Goal: Task Accomplishment & Management: Use online tool/utility

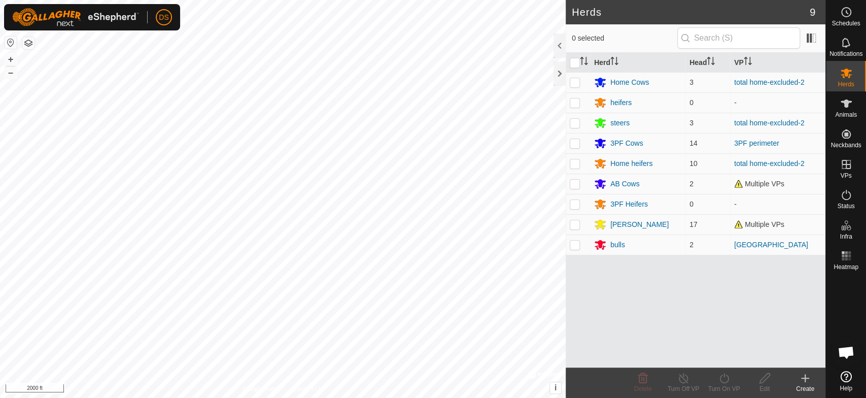
scroll to position [1846, 0]
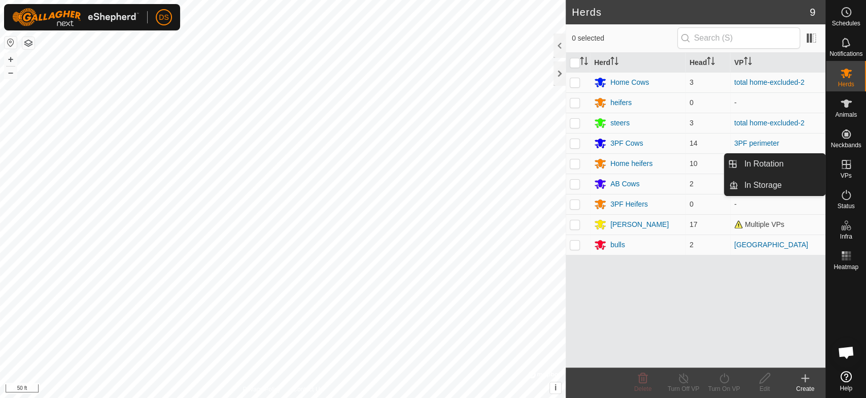
click at [847, 166] on icon at bounding box center [847, 164] width 12 height 12
click at [778, 161] on link "In Rotation" at bounding box center [782, 164] width 87 height 20
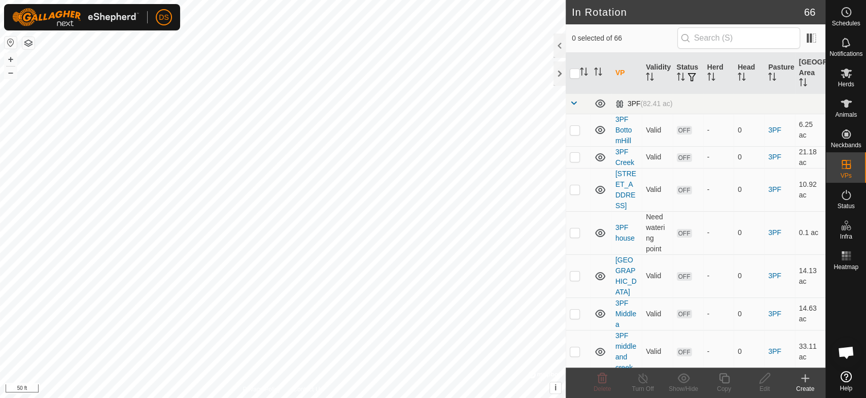
click at [575, 103] on span at bounding box center [574, 103] width 8 height 8
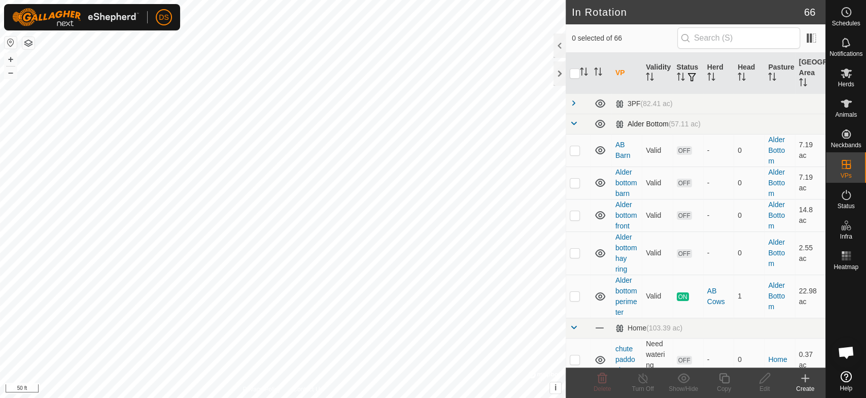
click at [573, 121] on span at bounding box center [574, 123] width 8 height 8
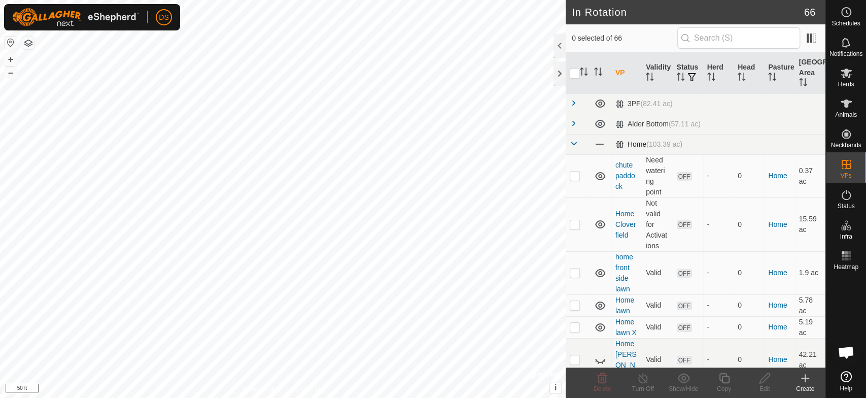
click at [574, 144] on span at bounding box center [574, 144] width 8 height 8
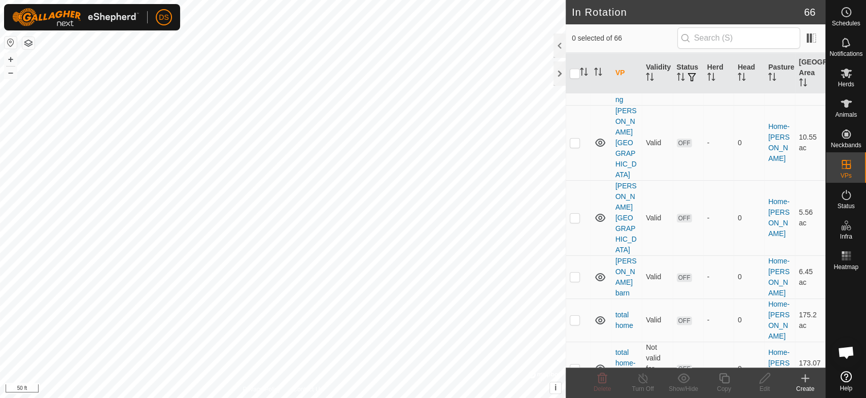
scroll to position [733, 0]
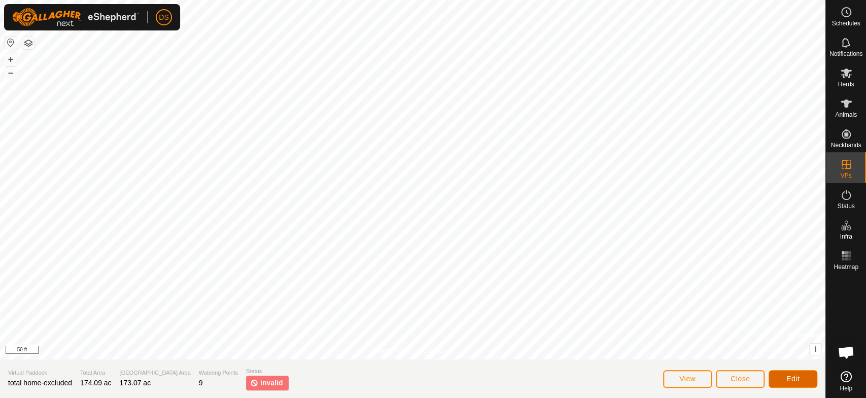
click at [778, 374] on button "Edit" at bounding box center [793, 379] width 49 height 18
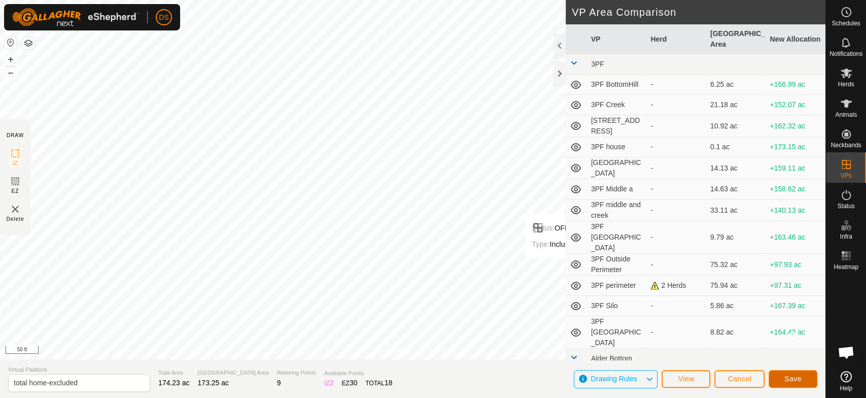
click at [787, 380] on span "Save" at bounding box center [793, 379] width 17 height 8
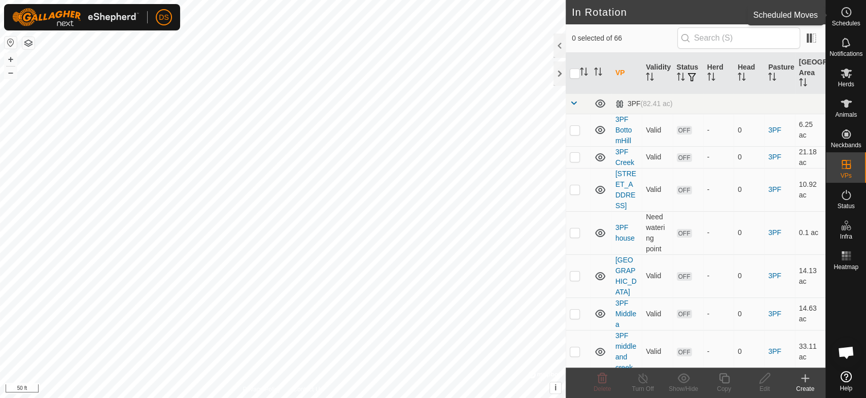
click at [842, 13] on icon at bounding box center [847, 12] width 12 height 12
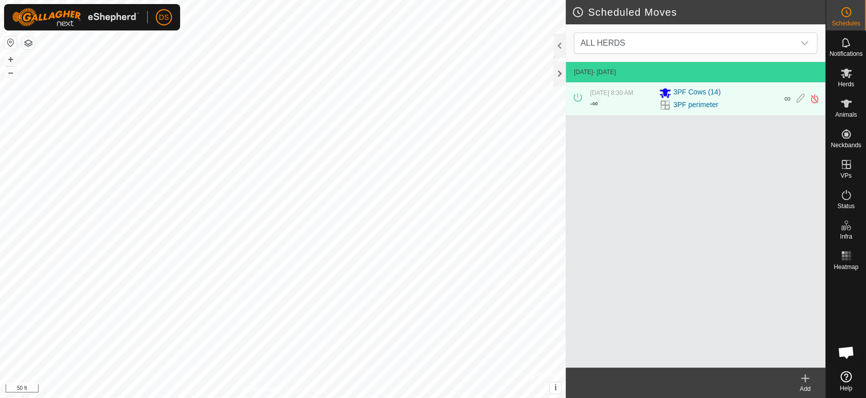
click at [843, 290] on div at bounding box center [846, 320] width 40 height 93
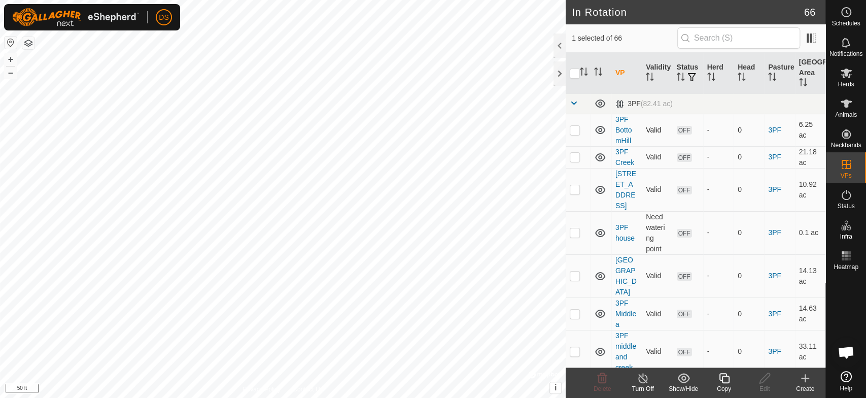
checkbox input "false"
click at [849, 75] on icon at bounding box center [846, 74] width 11 height 10
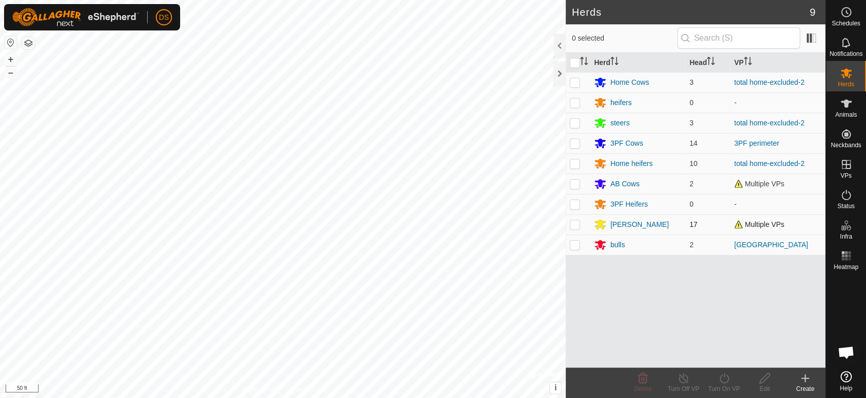
click at [572, 222] on p-checkbox at bounding box center [575, 224] width 10 height 8
checkbox input "true"
click at [576, 163] on p-checkbox at bounding box center [575, 163] width 10 height 8
checkbox input "true"
click at [577, 80] on p-checkbox at bounding box center [575, 82] width 10 height 8
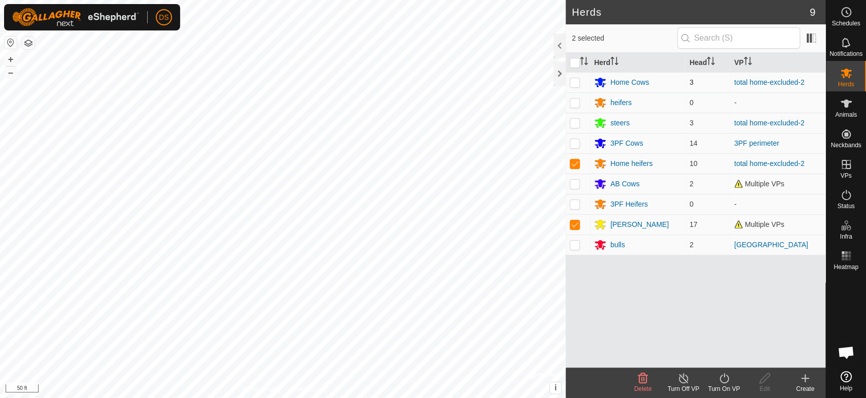
checkbox input "true"
click at [575, 121] on p-checkbox at bounding box center [575, 123] width 10 height 8
checkbox input "true"
click at [843, 99] on icon at bounding box center [847, 103] width 12 height 12
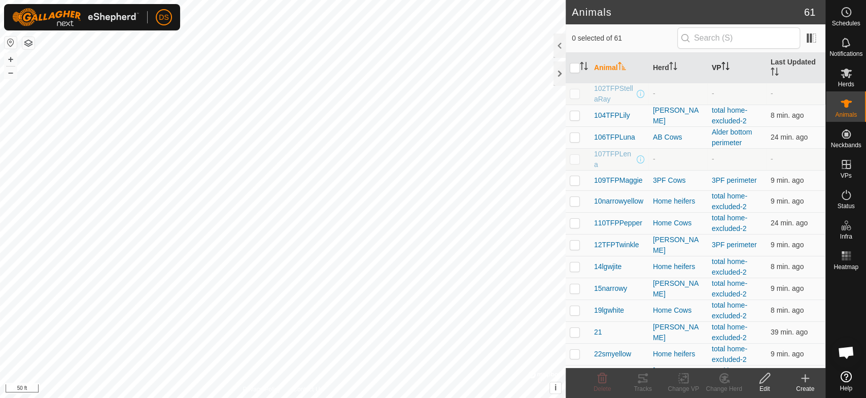
click at [716, 64] on th "VP" at bounding box center [737, 68] width 59 height 30
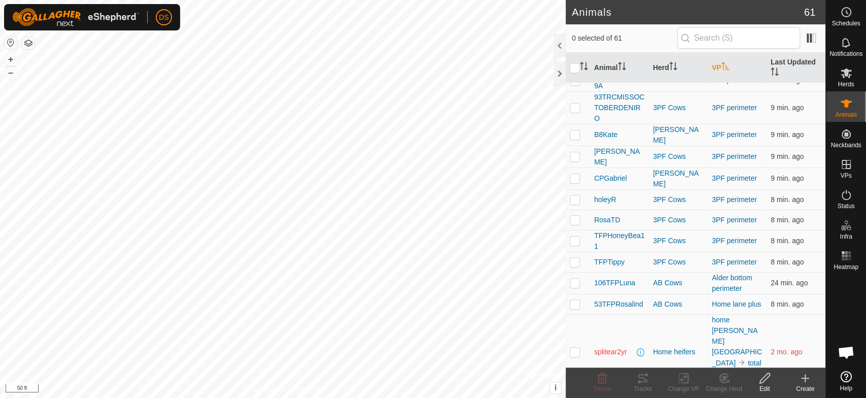
scroll to position [564, 0]
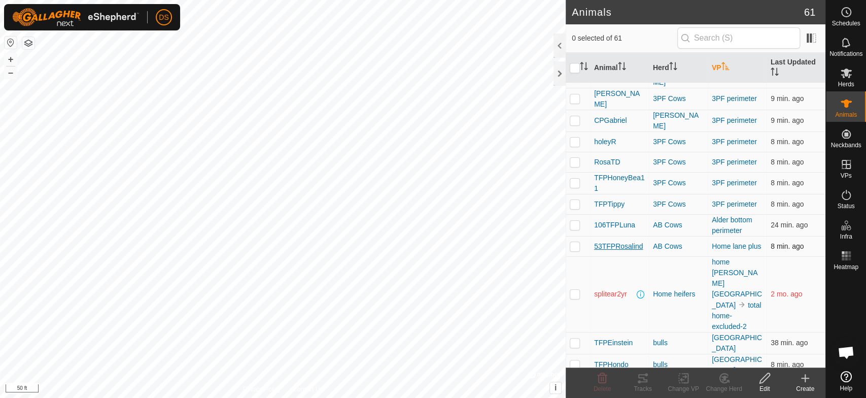
click at [612, 241] on span "53TFPRosalind" at bounding box center [618, 246] width 49 height 11
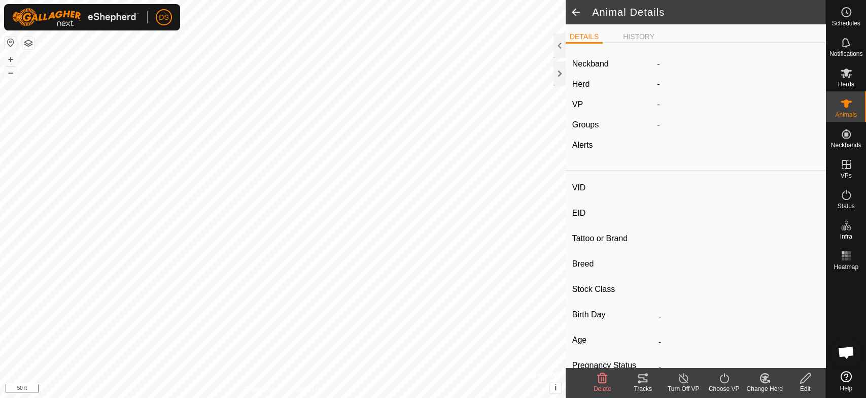
type input "53TFPRosalind"
type input "-"
type input "TFP 01F"
type input "-"
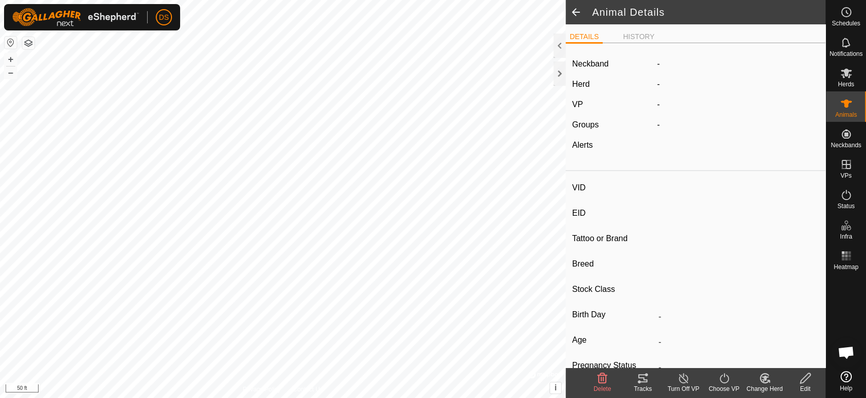
type input "06/2018"
type input "7 years 5 months"
type input "0 kg"
type input "-"
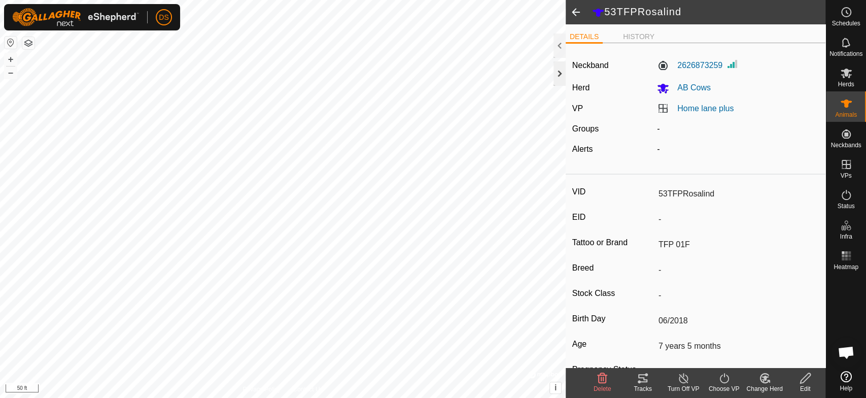
click at [558, 72] on div at bounding box center [560, 73] width 12 height 24
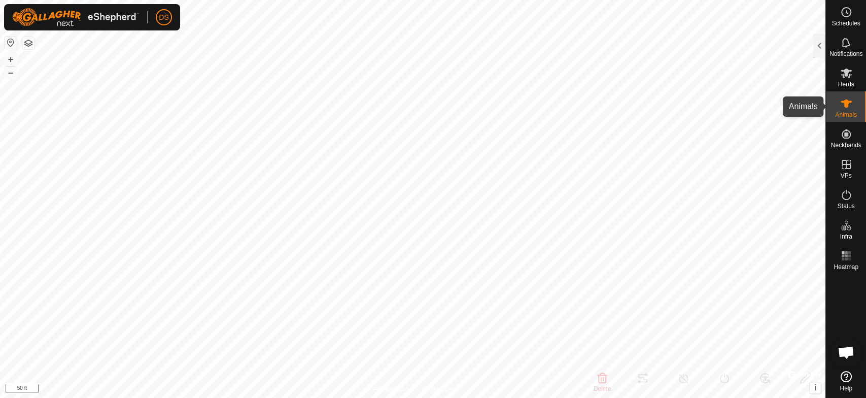
click at [845, 99] on icon at bounding box center [847, 103] width 12 height 12
drag, startPoint x: 844, startPoint y: 105, endPoint x: 839, endPoint y: 83, distance: 22.0
click at [844, 104] on icon at bounding box center [847, 103] width 12 height 12
click at [820, 46] on div at bounding box center [820, 46] width 12 height 24
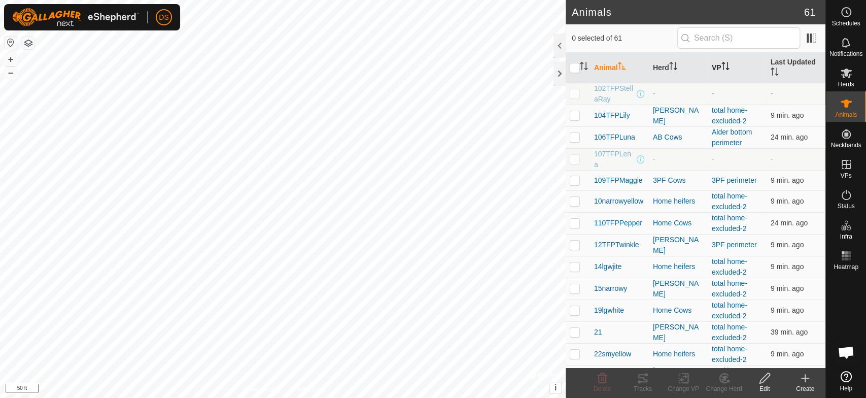
click at [722, 63] on icon "Activate to sort" at bounding box center [726, 66] width 8 height 8
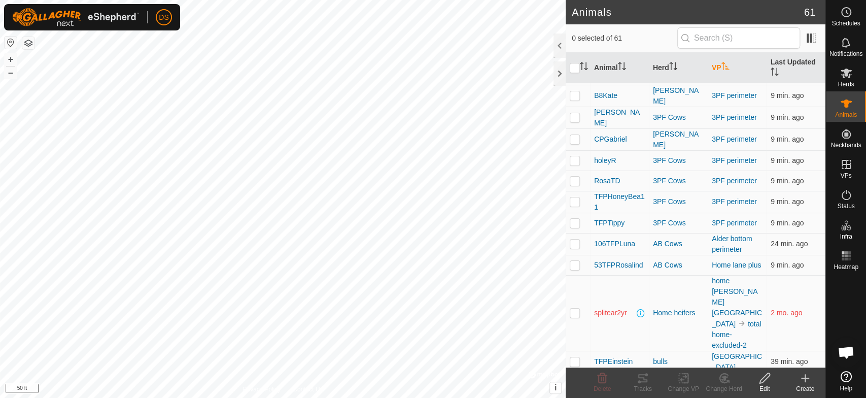
scroll to position [564, 0]
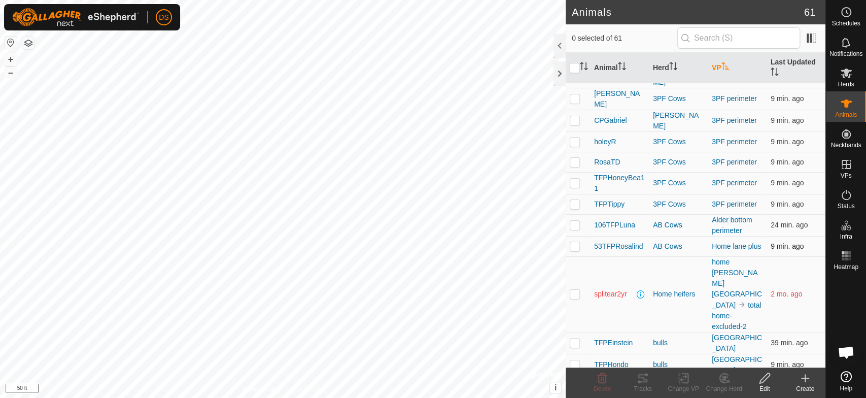
click at [572, 242] on p-checkbox at bounding box center [575, 246] width 10 height 8
checkbox input "true"
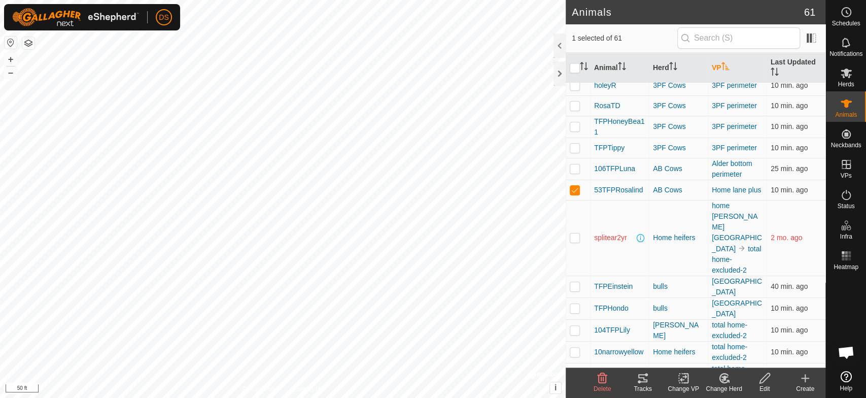
click at [723, 65] on icon "Activate to sort" at bounding box center [726, 66] width 8 height 8
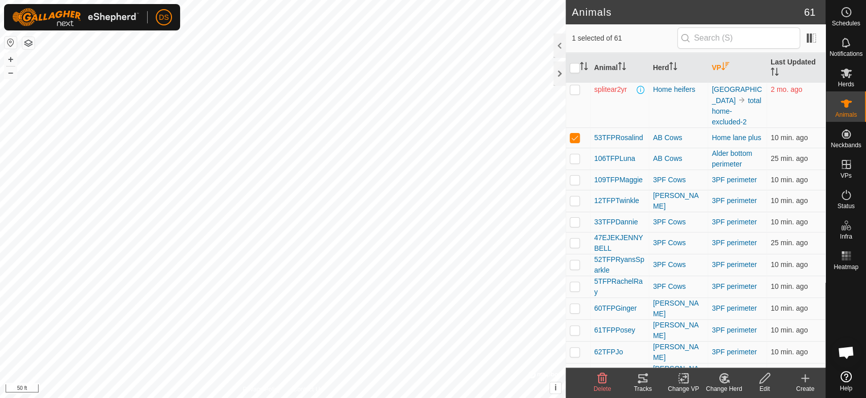
scroll to position [0, 0]
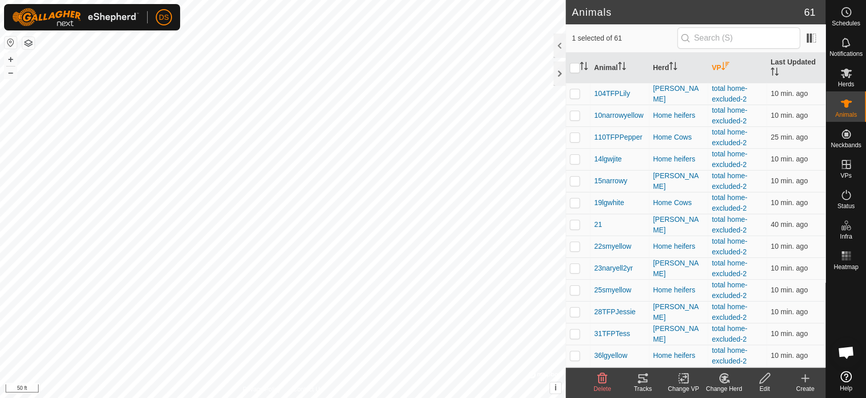
click at [723, 65] on icon "Activate to sort" at bounding box center [726, 66] width 8 height 8
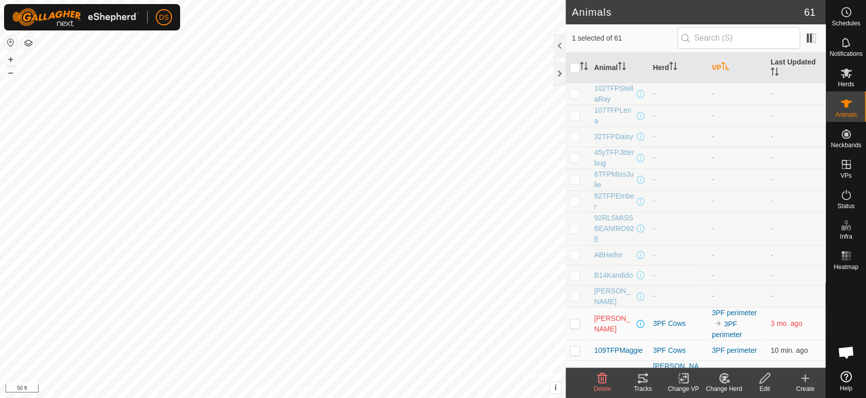
click at [723, 65] on icon "Activate to sort" at bounding box center [726, 66] width 8 height 8
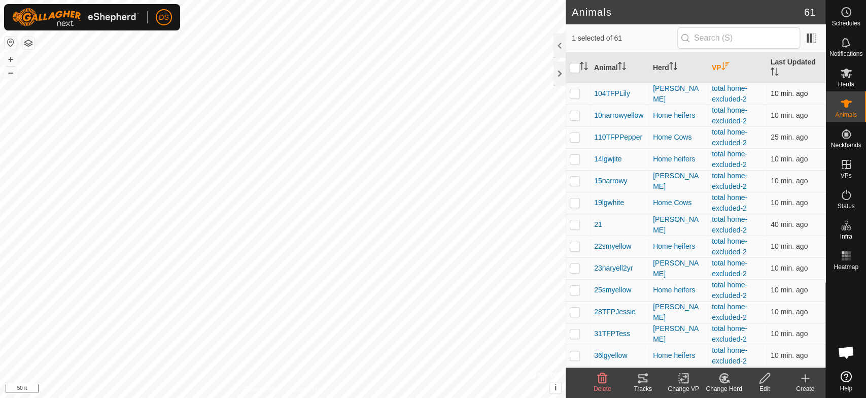
click at [575, 92] on p-checkbox at bounding box center [575, 93] width 10 height 8
checkbox input "true"
click at [576, 120] on td at bounding box center [578, 116] width 24 height 22
checkbox input "true"
click at [574, 138] on p-checkbox at bounding box center [575, 137] width 10 height 8
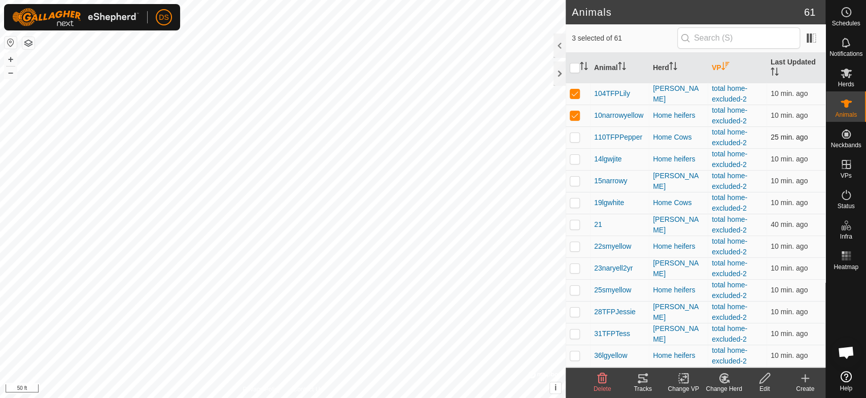
checkbox input "true"
click at [578, 159] on p-checkbox at bounding box center [575, 159] width 10 height 8
checkbox input "true"
click at [577, 182] on p-checkbox at bounding box center [575, 181] width 10 height 8
checkbox input "true"
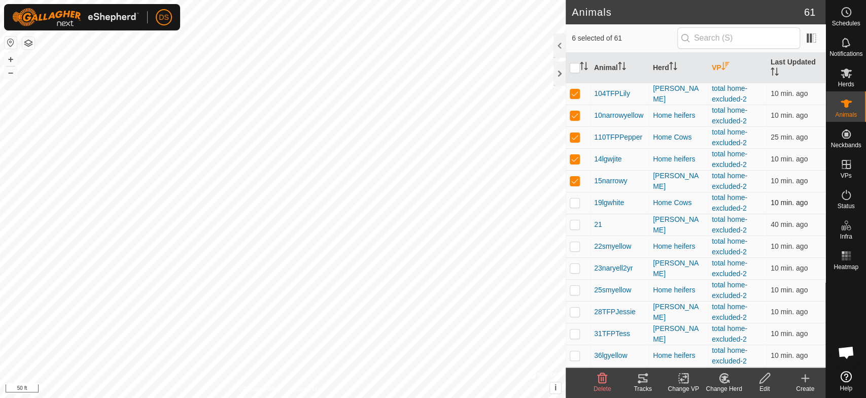
click at [575, 198] on p-checkbox at bounding box center [575, 202] width 10 height 8
checkbox input "true"
click at [574, 223] on p-checkbox at bounding box center [575, 224] width 10 height 8
checkbox input "true"
click at [577, 246] on p-checkbox at bounding box center [575, 246] width 10 height 8
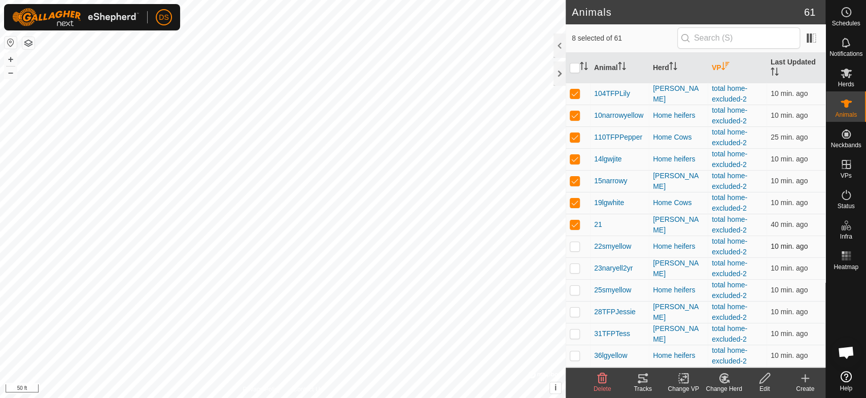
checkbox input "true"
click at [576, 261] on td at bounding box center [578, 268] width 24 height 22
checkbox input "true"
click at [575, 291] on p-checkbox at bounding box center [575, 290] width 10 height 8
checkbox input "true"
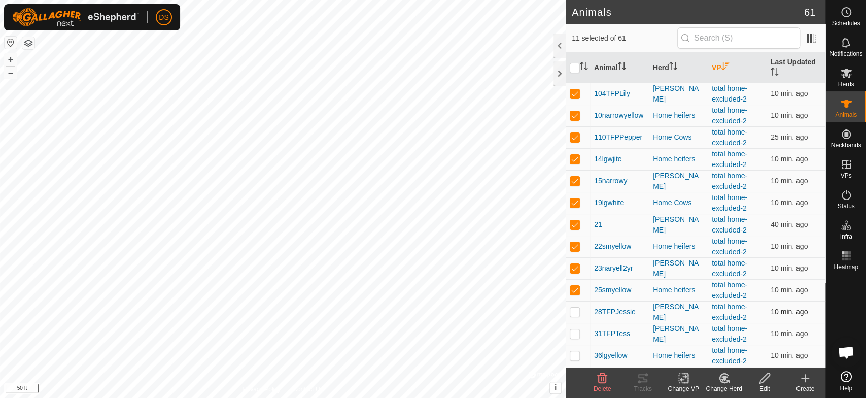
click at [575, 312] on p-checkbox at bounding box center [575, 312] width 10 height 8
checkbox input "true"
click at [574, 331] on p-checkbox at bounding box center [575, 333] width 10 height 8
checkbox input "true"
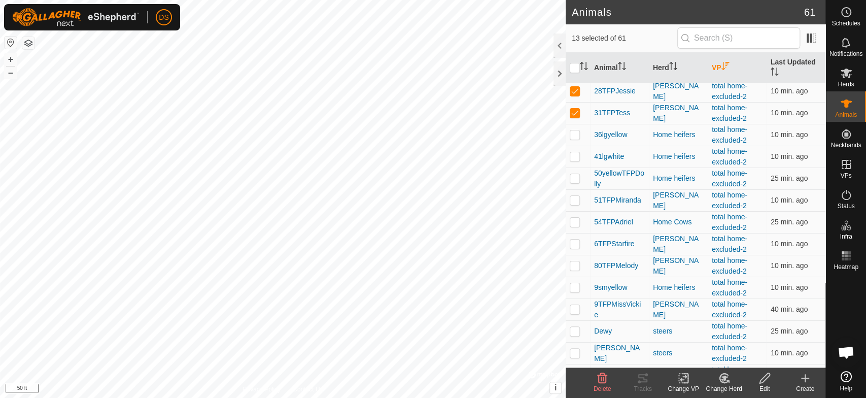
scroll to position [225, 0]
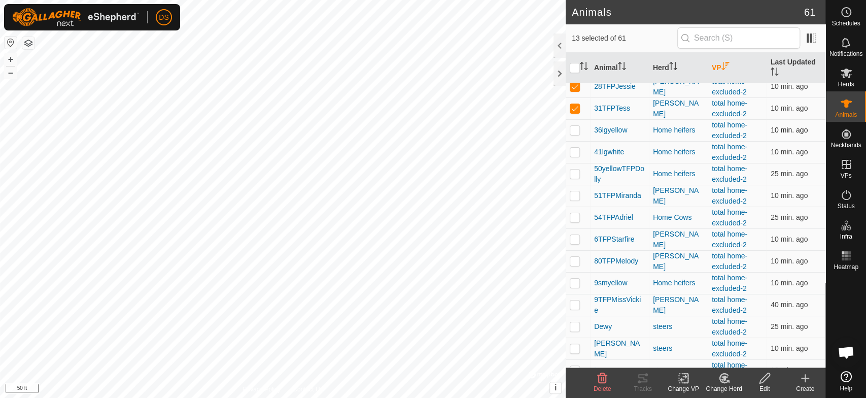
click at [577, 127] on p-checkbox at bounding box center [575, 130] width 10 height 8
checkbox input "true"
click at [577, 154] on p-checkbox at bounding box center [575, 152] width 10 height 8
checkbox input "true"
click at [576, 170] on p-checkbox at bounding box center [575, 174] width 10 height 8
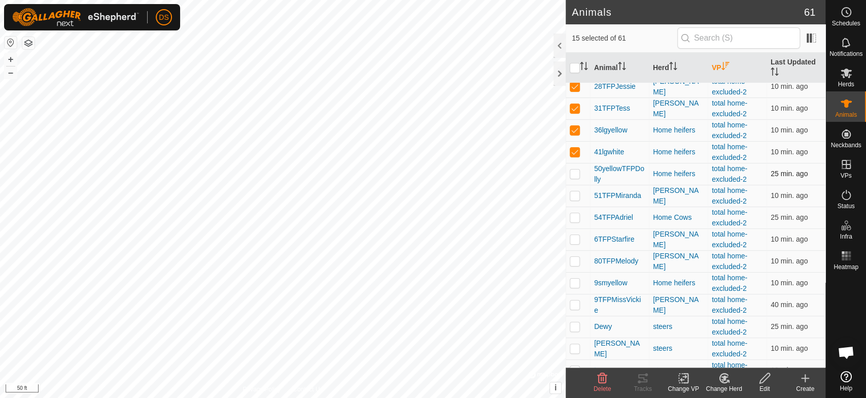
checkbox input "true"
click at [574, 194] on p-checkbox at bounding box center [575, 195] width 10 height 8
checkbox input "true"
click at [574, 218] on p-checkbox at bounding box center [575, 217] width 10 height 8
checkbox input "true"
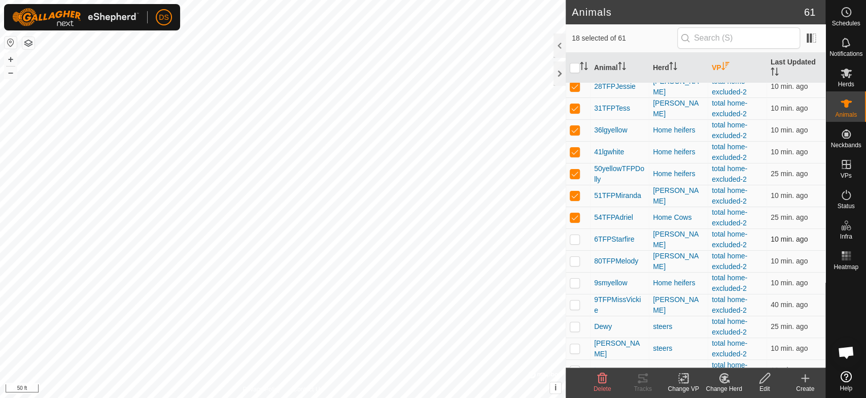
click at [577, 238] on p-checkbox at bounding box center [575, 239] width 10 height 8
checkbox input "true"
click at [575, 261] on p-checkbox at bounding box center [575, 261] width 10 height 8
checkbox input "true"
click at [574, 282] on p-checkbox at bounding box center [575, 283] width 10 height 8
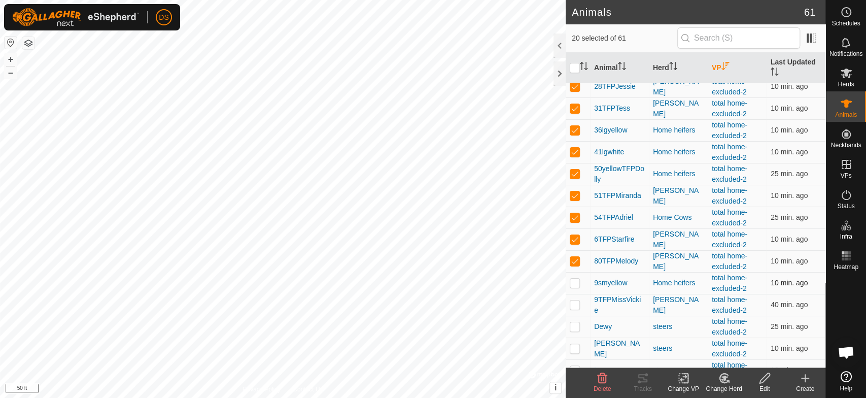
checkbox input "true"
click at [573, 300] on p-checkbox at bounding box center [575, 304] width 10 height 8
checkbox input "true"
click at [575, 322] on p-checkbox at bounding box center [575, 326] width 10 height 8
checkbox input "true"
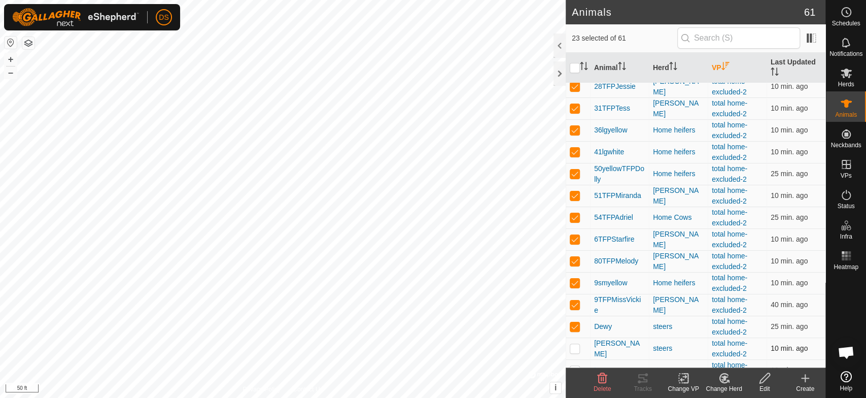
click at [574, 348] on p-checkbox at bounding box center [575, 348] width 10 height 8
checkbox input "true"
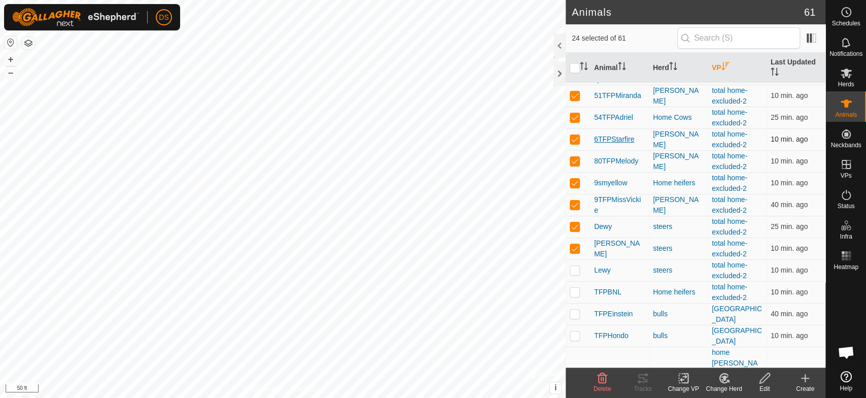
scroll to position [394, 0]
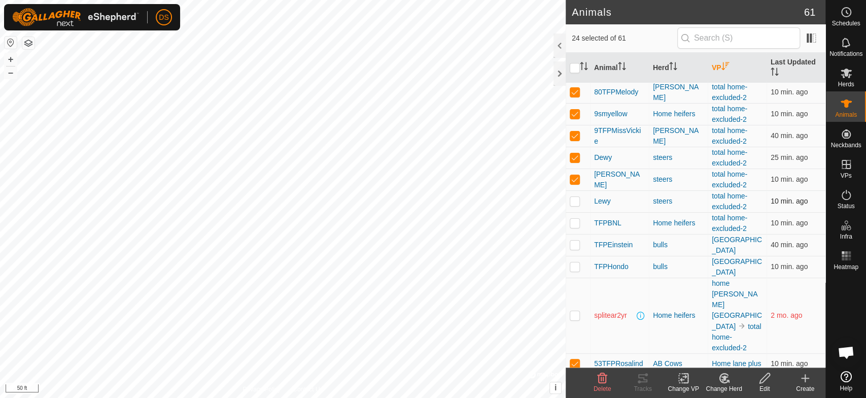
click at [575, 197] on p-checkbox at bounding box center [575, 201] width 10 height 8
checkbox input "true"
click at [580, 221] on p-checkbox at bounding box center [575, 223] width 10 height 8
checkbox input "true"
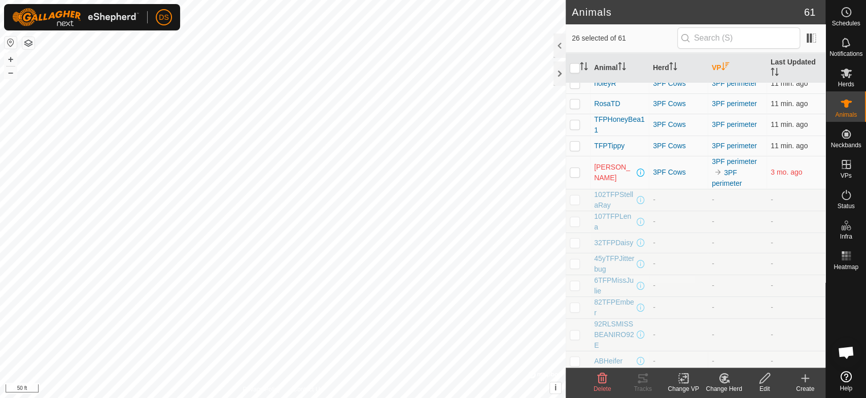
scroll to position [1074, 0]
click at [684, 380] on icon at bounding box center [684, 378] width 13 height 12
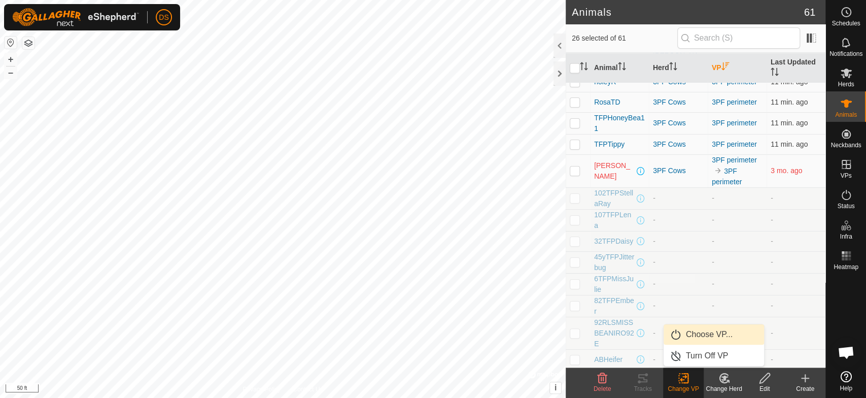
click at [710, 332] on link "Choose VP..." at bounding box center [714, 334] width 101 height 20
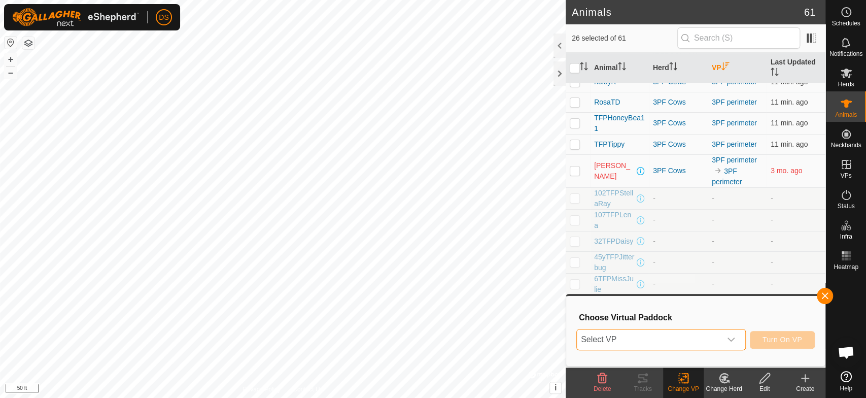
click at [633, 335] on span "Select VP" at bounding box center [649, 339] width 144 height 20
drag, startPoint x: 600, startPoint y: 295, endPoint x: 586, endPoint y: 295, distance: 14.2
click at [586, 295] on input "ext" at bounding box center [662, 294] width 156 height 21
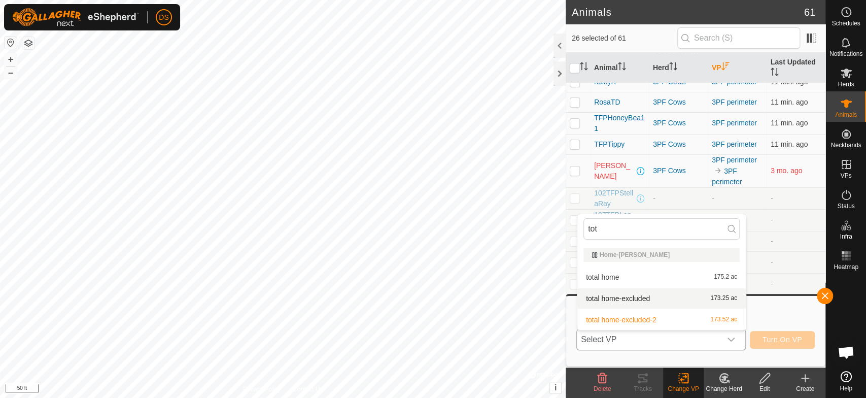
type input "tot"
click at [598, 296] on span "total home-excluded" at bounding box center [618, 298] width 64 height 7
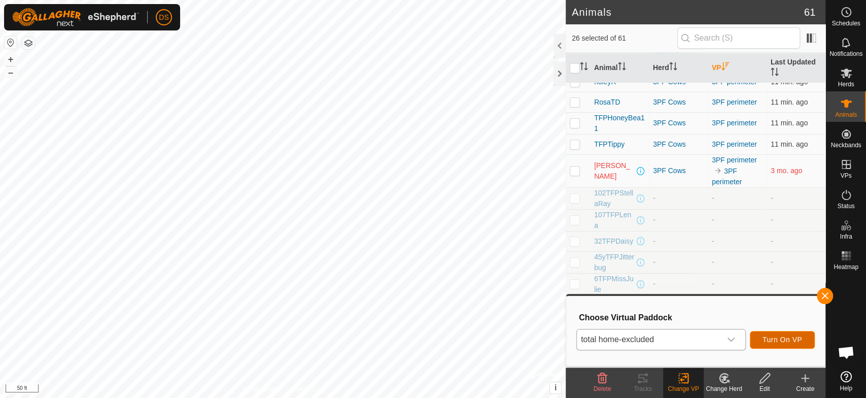
click at [768, 336] on span "Turn On VP" at bounding box center [783, 340] width 40 height 8
